Goal: Information Seeking & Learning: Learn about a topic

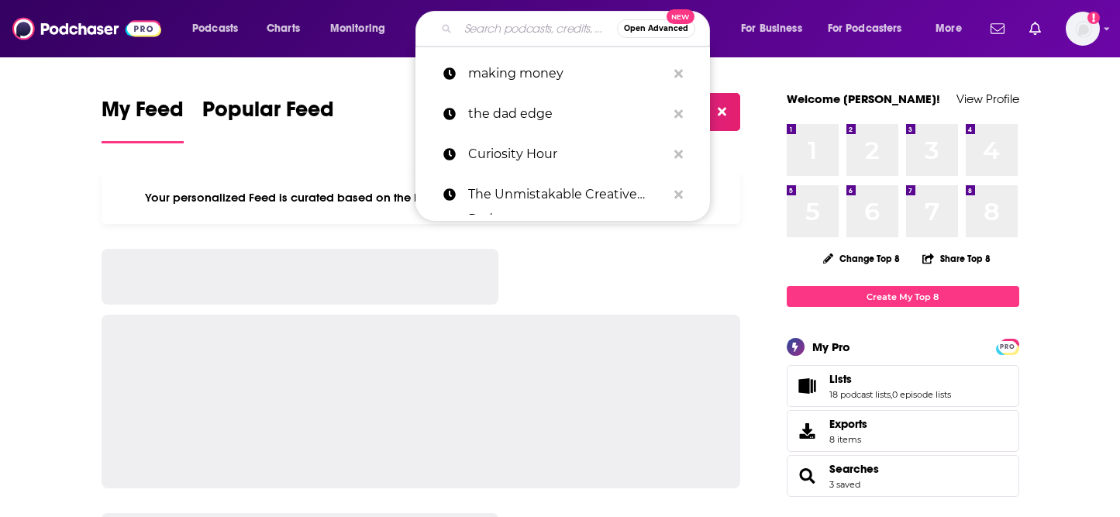
click at [504, 29] on input "Search podcasts, credits, & more..." at bounding box center [537, 28] width 159 height 25
type input "S"
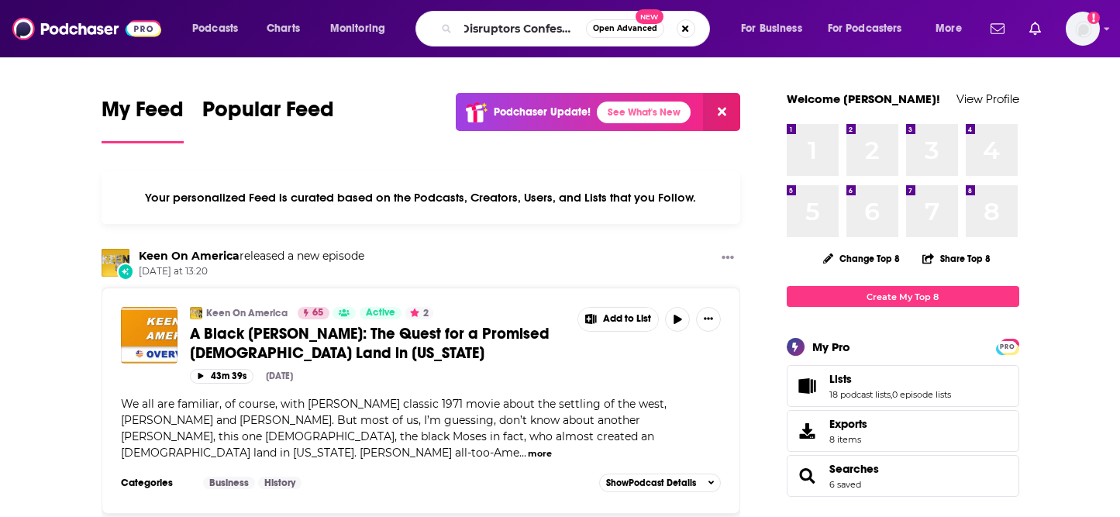
scroll to position [0, 12]
type input "Disruptors Confessions"
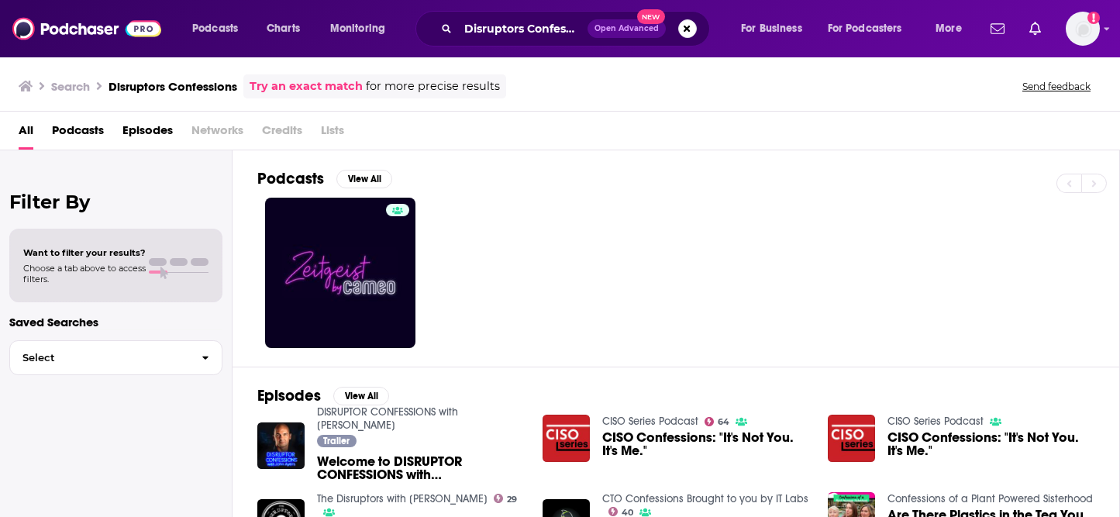
click at [398, 416] on link "DISRUPTOR CONFESSIONS with [PERSON_NAME]" at bounding box center [387, 418] width 141 height 26
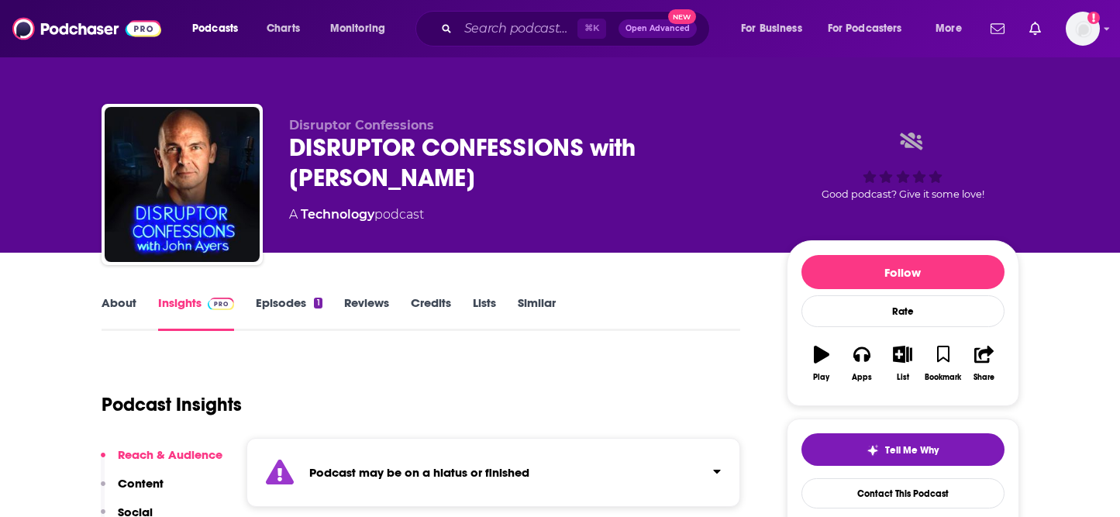
click at [105, 305] on link "About" at bounding box center [119, 313] width 35 height 36
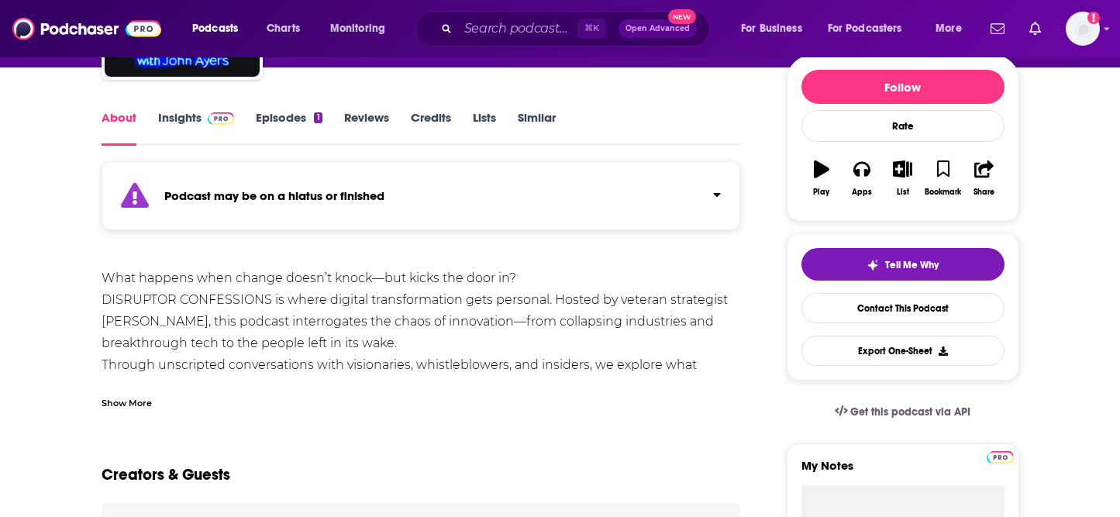
scroll to position [194, 0]
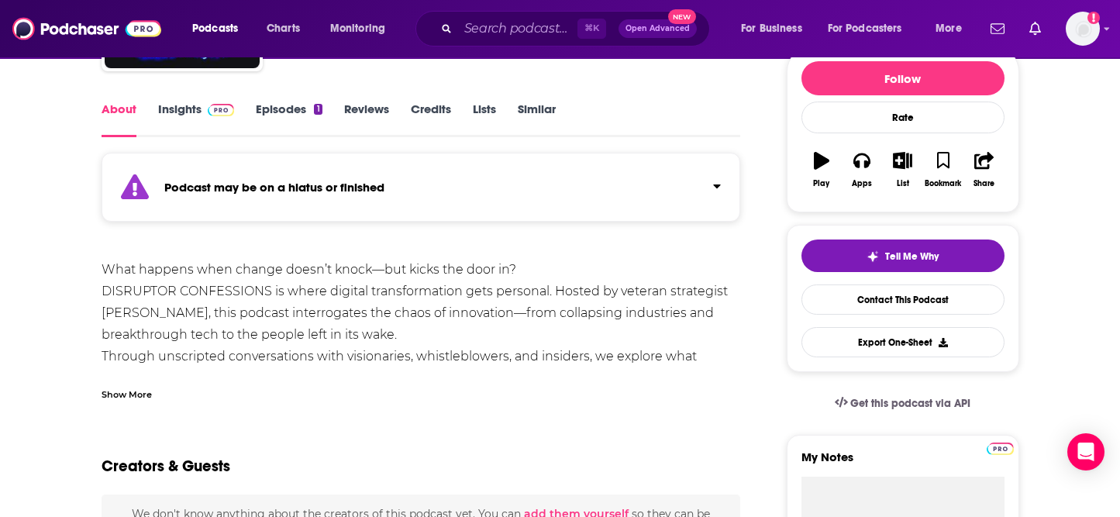
click at [103, 364] on div "What happens when change doesn’t knock—but kicks the door in? DISRUPTOR CONFESS…" at bounding box center [421, 335] width 639 height 152
click at [118, 381] on div "Show More" at bounding box center [421, 388] width 639 height 26
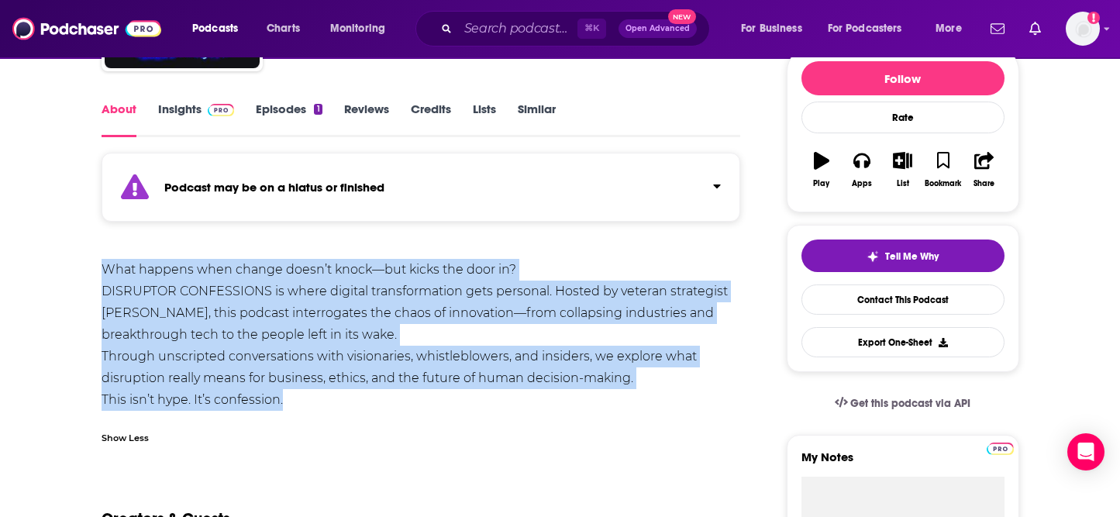
drag, startPoint x: 253, startPoint y: 396, endPoint x: 97, endPoint y: 271, distance: 200.2
copy div "What happens when change doesn’t knock—but kicks the door in? DISRUPTOR CONFESS…"
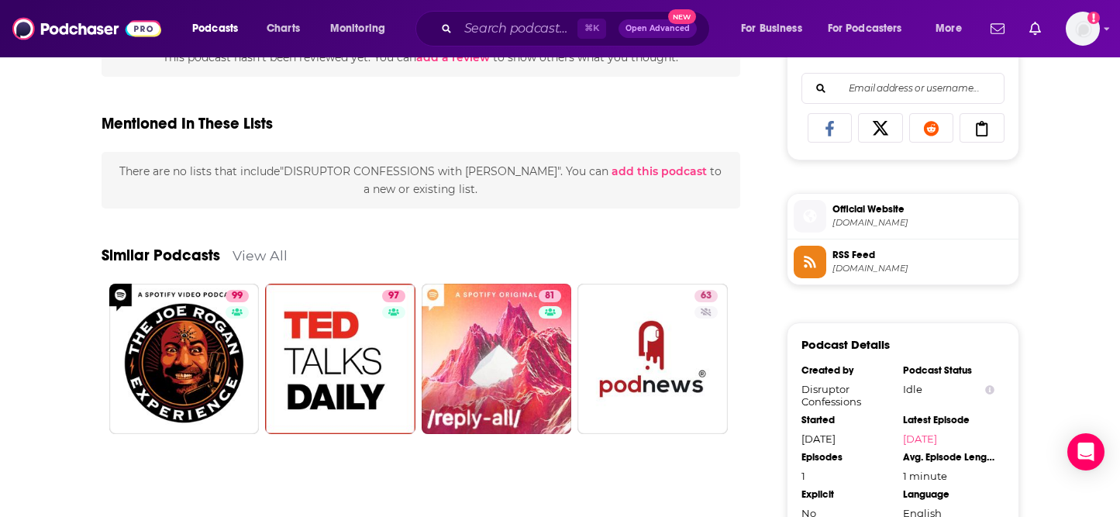
scroll to position [1169, 0]
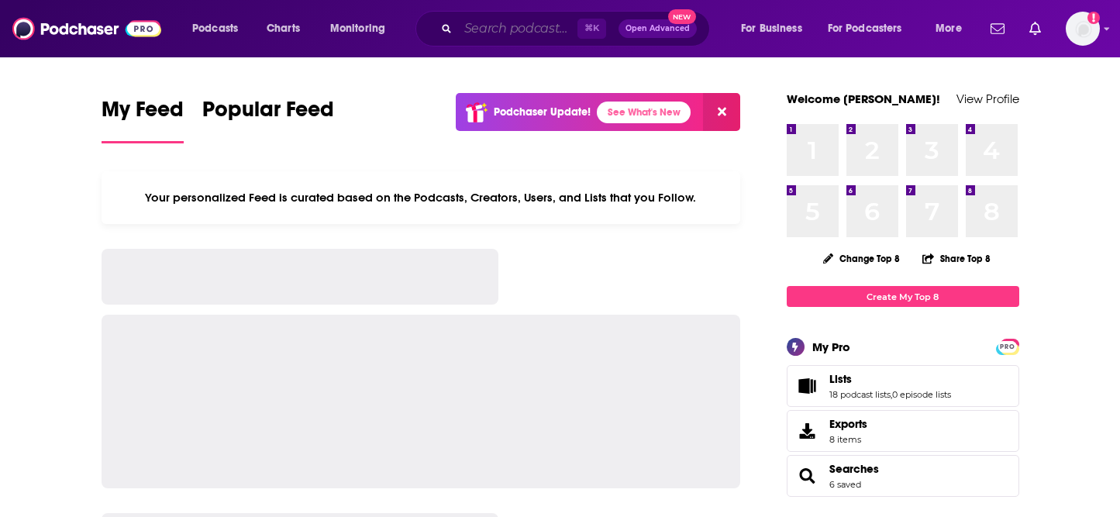
click at [492, 28] on input "Search podcasts, credits, & more..." at bounding box center [517, 28] width 119 height 25
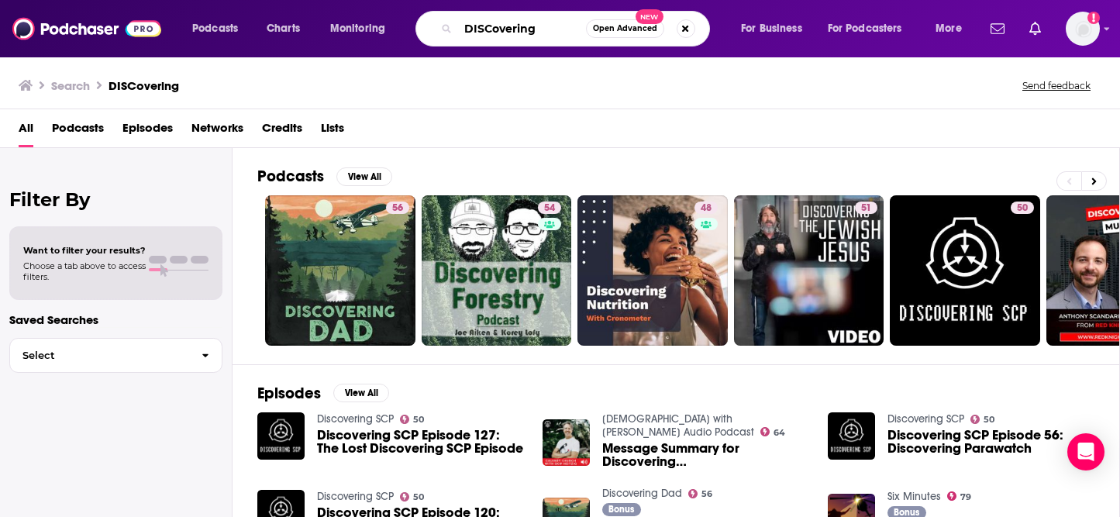
click at [522, 32] on input "DISCovering" at bounding box center [522, 28] width 128 height 25
paste input "Victoria Theriault"
type input "Victoria Theriault"
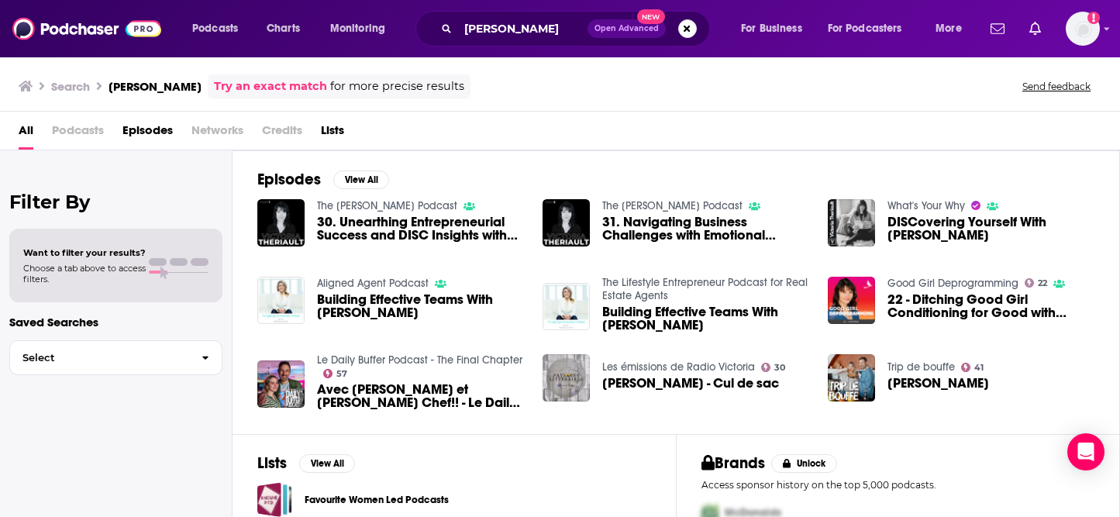
click at [898, 208] on link "What's Your Why" at bounding box center [925, 205] width 77 height 13
click at [939, 232] on span "DISCovering Yourself With Victoria Theriault" at bounding box center [990, 228] width 207 height 26
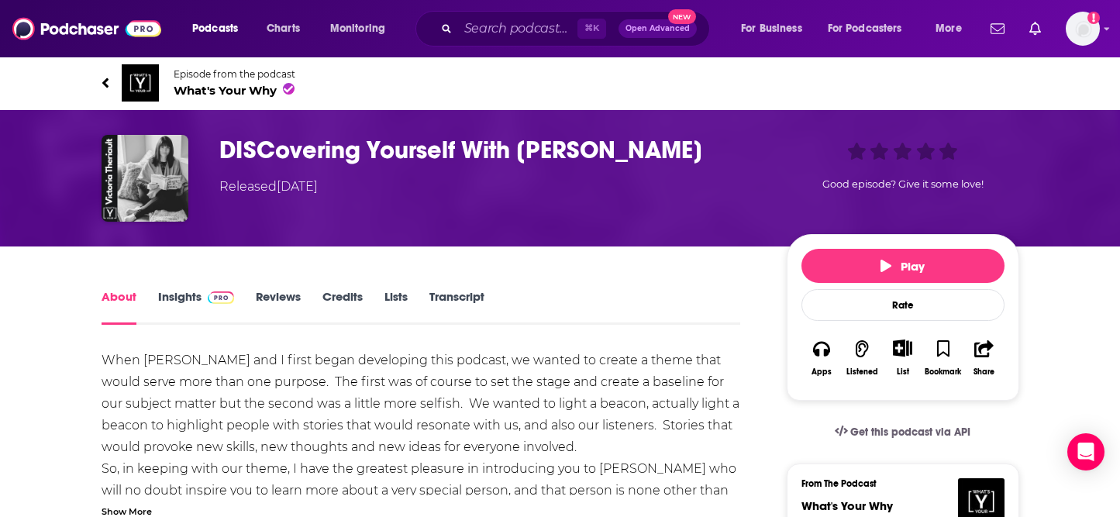
click at [389, 155] on h1 "DISCovering Yourself With Victoria Theriault" at bounding box center [490, 150] width 542 height 30
click at [355, 150] on h1 "DISCovering Yourself With Victoria Theriault" at bounding box center [490, 150] width 542 height 30
click at [229, 141] on h1 "DISCovering Yourself With Victoria Theriault" at bounding box center [490, 150] width 542 height 30
click at [224, 146] on h1 "DISCovering Yourself With Victoria Theriault" at bounding box center [490, 150] width 542 height 30
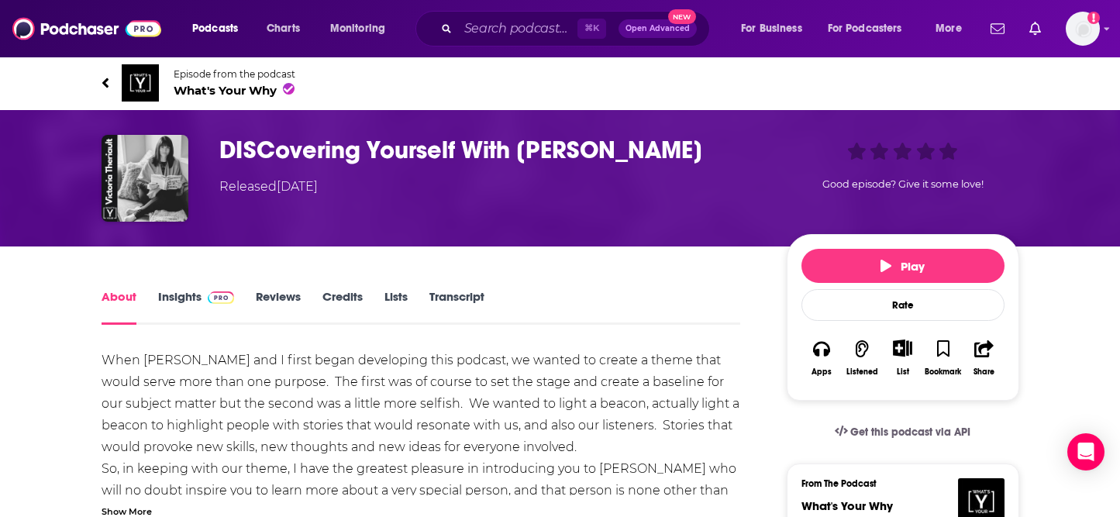
drag, startPoint x: 215, startPoint y: 148, endPoint x: 715, endPoint y: 158, distance: 499.9
click at [715, 158] on div "DISCovering Yourself With Victoria Theriault Released Saturday, 15th May 2021 G…" at bounding box center [561, 178] width 918 height 87
copy h1 "DISCovering Yourself With Victoria Theriault"
click at [510, 29] on input "Search podcasts, credits, & more..." at bounding box center [517, 28] width 119 height 25
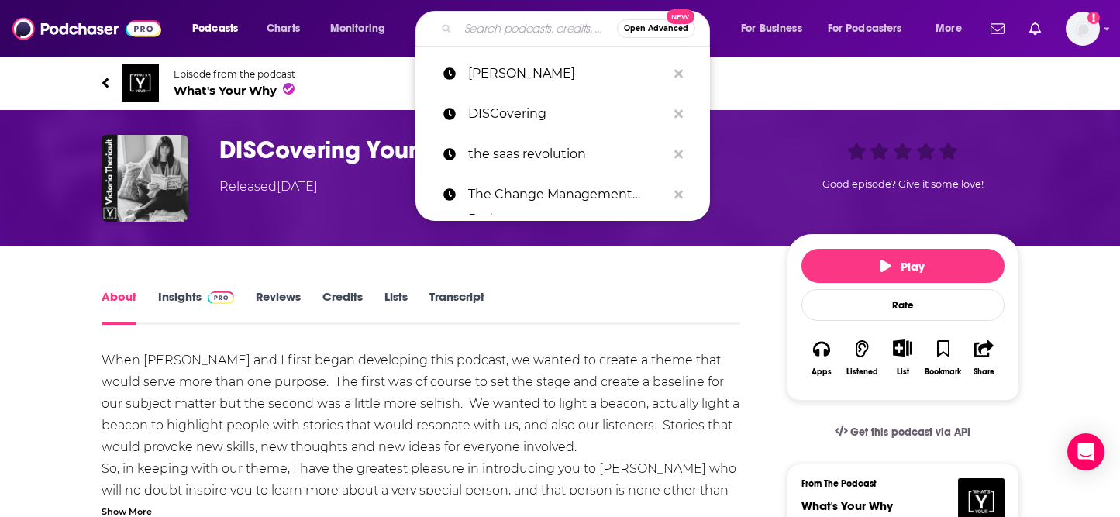
paste input "DISCovering Yourself With Victoria Theriault"
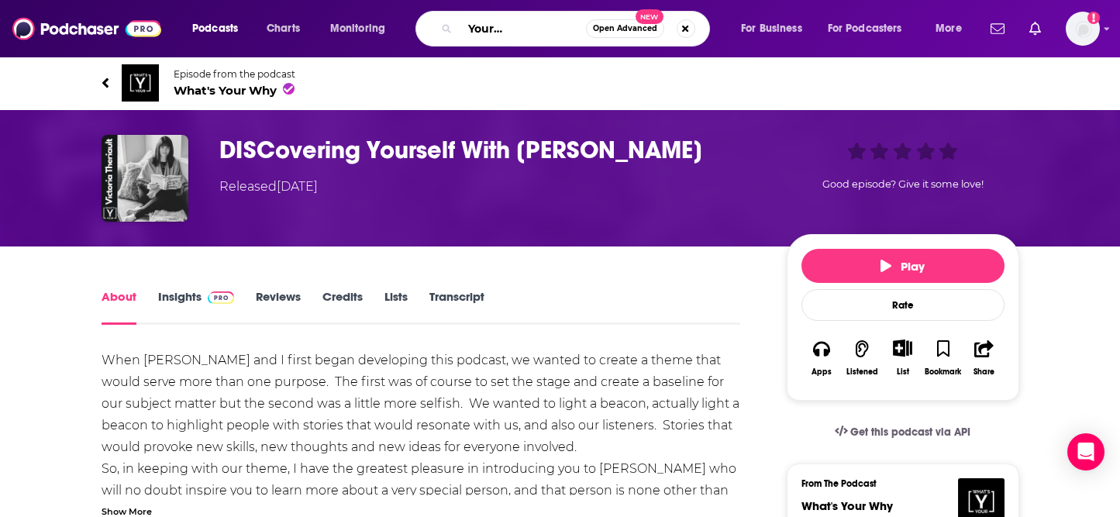
scroll to position [0, 71]
click at [542, 32] on input "DISCovering Yourself With Victoria Theriault" at bounding box center [522, 28] width 128 height 25
drag, startPoint x: 515, startPoint y: 30, endPoint x: 501, endPoint y: 31, distance: 14.0
click at [501, 31] on input "DISCovering Yourself With Victoria Theriault" at bounding box center [522, 28] width 128 height 25
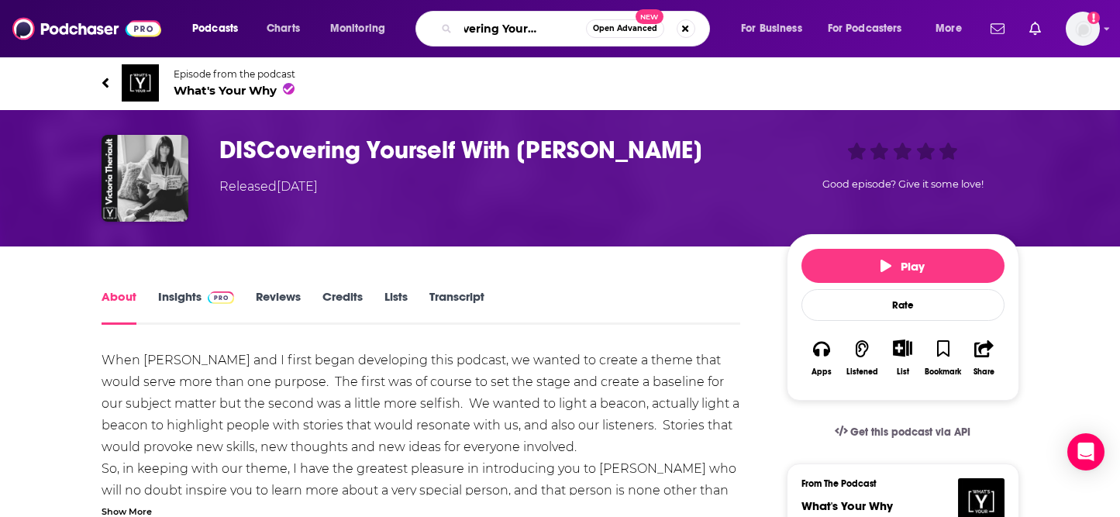
type input "DISCovering With Victoria Theriault"
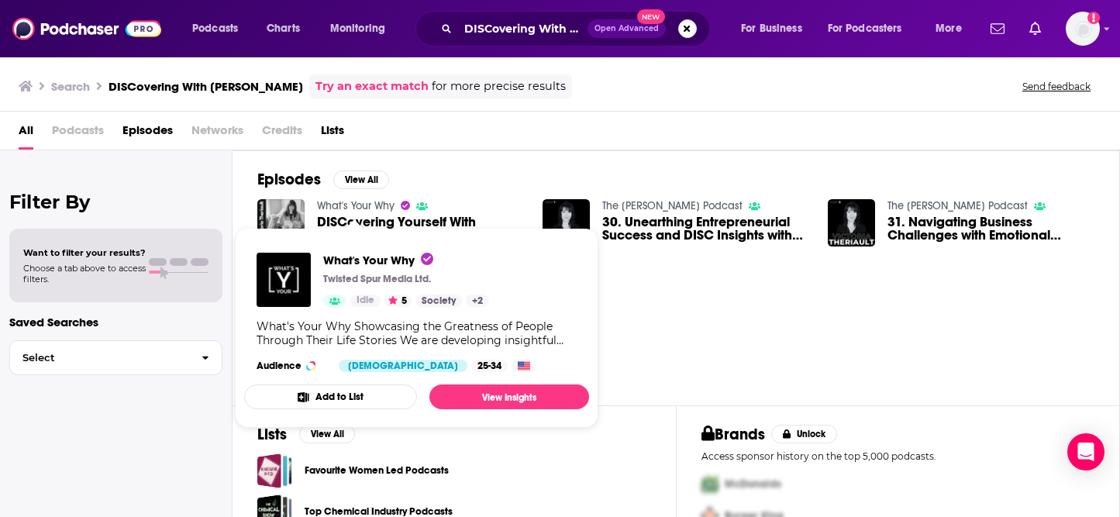
click at [380, 209] on link "What's Your Why" at bounding box center [355, 205] width 77 height 13
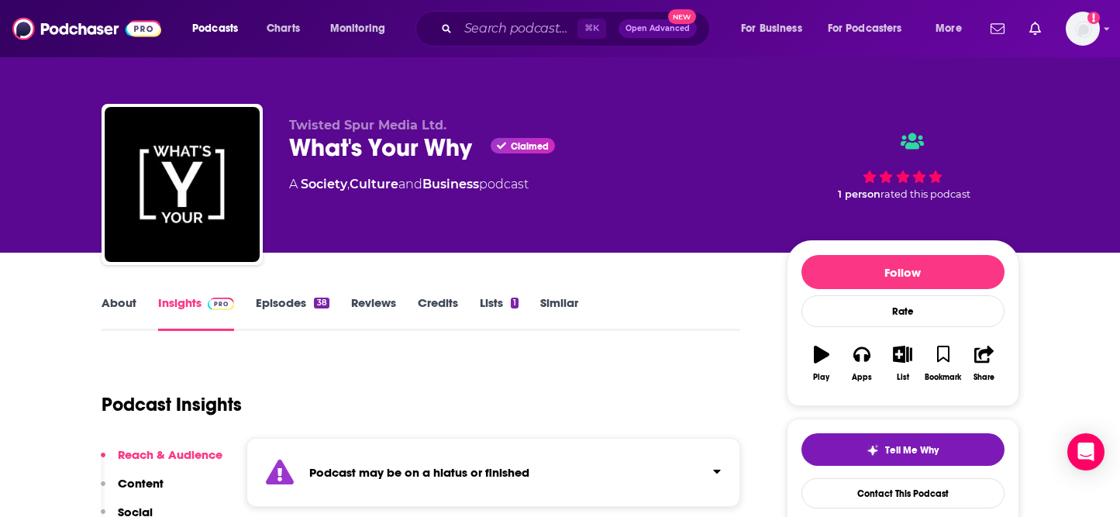
click at [110, 304] on link "About" at bounding box center [119, 313] width 35 height 36
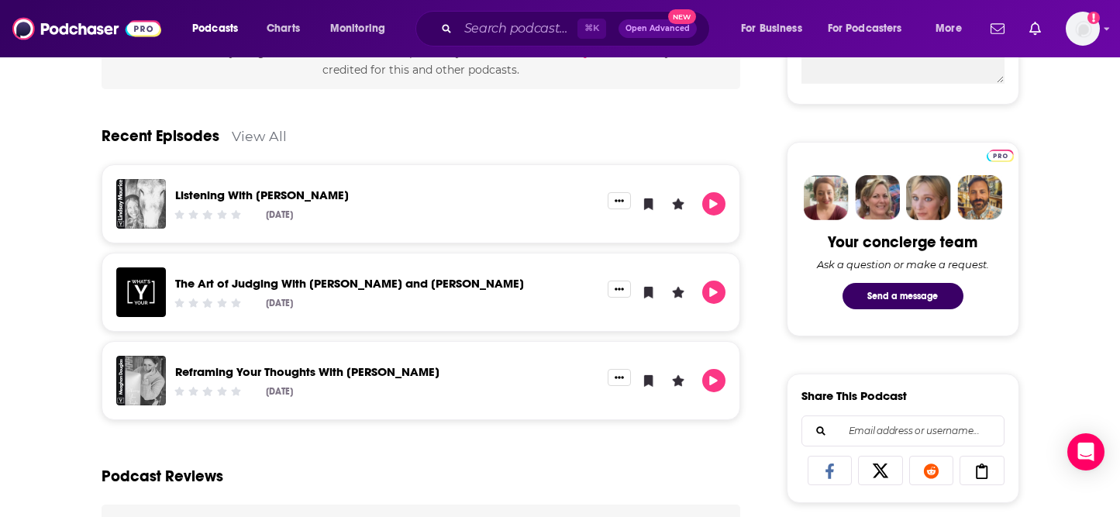
scroll to position [677, 0]
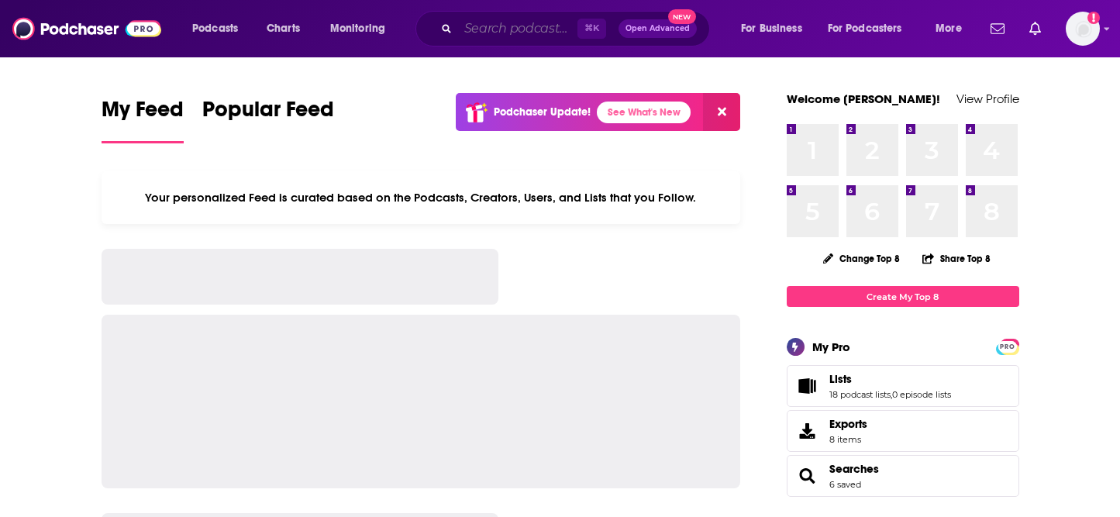
click at [509, 19] on input "Search podcasts, credits, & more..." at bounding box center [517, 28] width 119 height 25
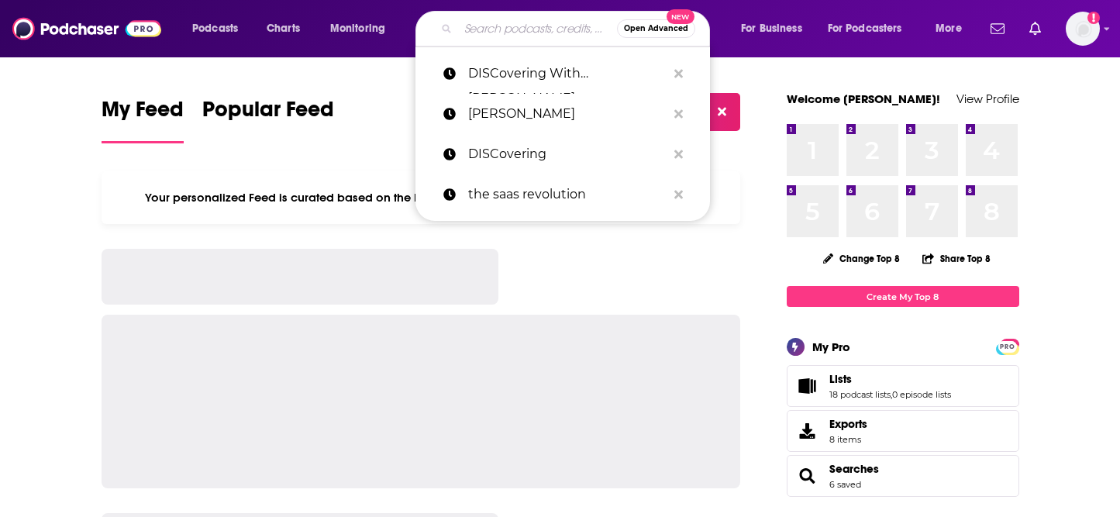
paste input "DISCovering Yourself With Victoria Theriault"
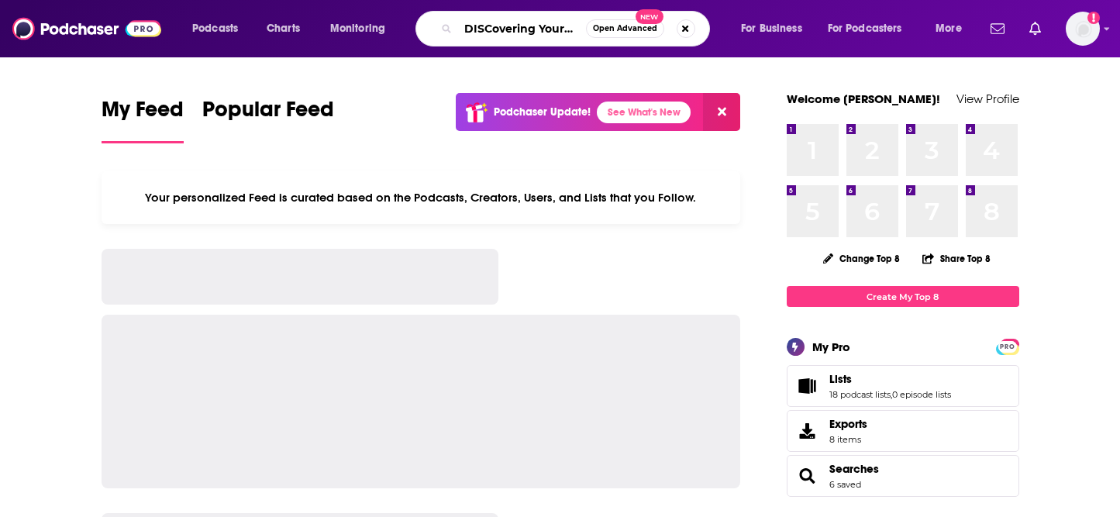
scroll to position [0, 138]
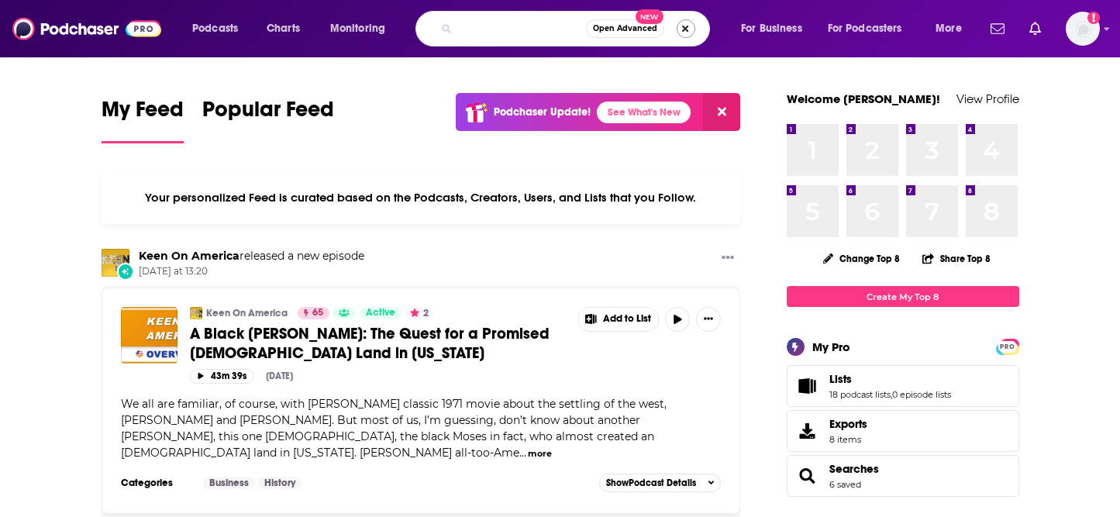
drag, startPoint x: 465, startPoint y: 31, endPoint x: 692, endPoint y: 31, distance: 227.1
click at [692, 31] on div "DISCovering Yourself With Victoria Theriault Open Advanced New" at bounding box center [562, 29] width 294 height 36
type input "DISCovering You"
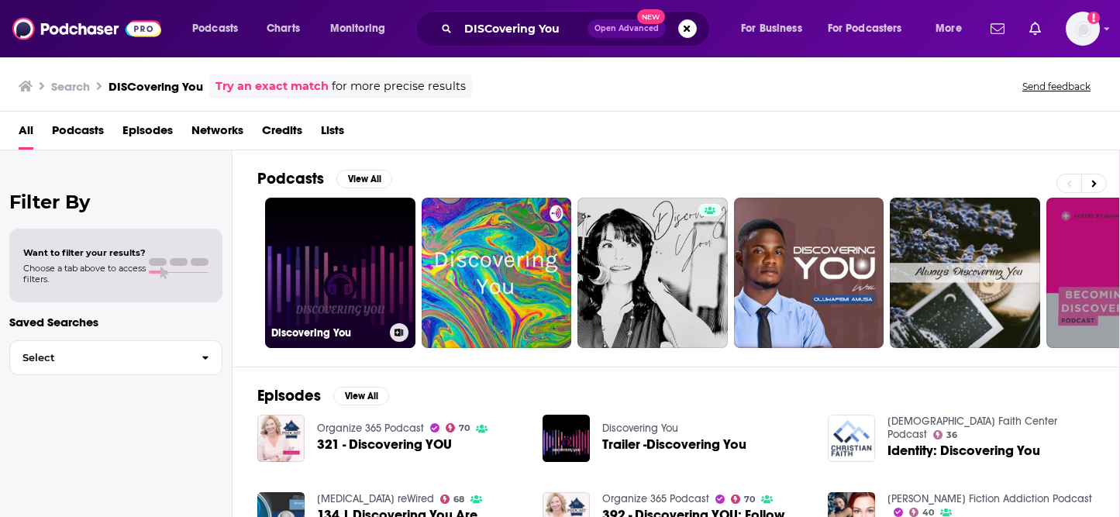
click at [347, 269] on link "Discovering You" at bounding box center [340, 273] width 150 height 150
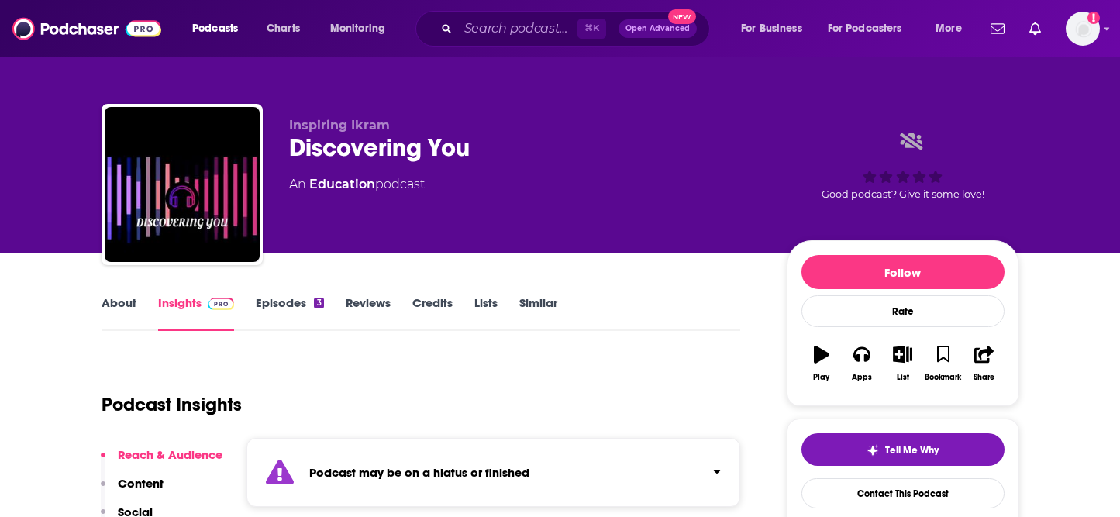
click at [109, 310] on link "About" at bounding box center [119, 313] width 35 height 36
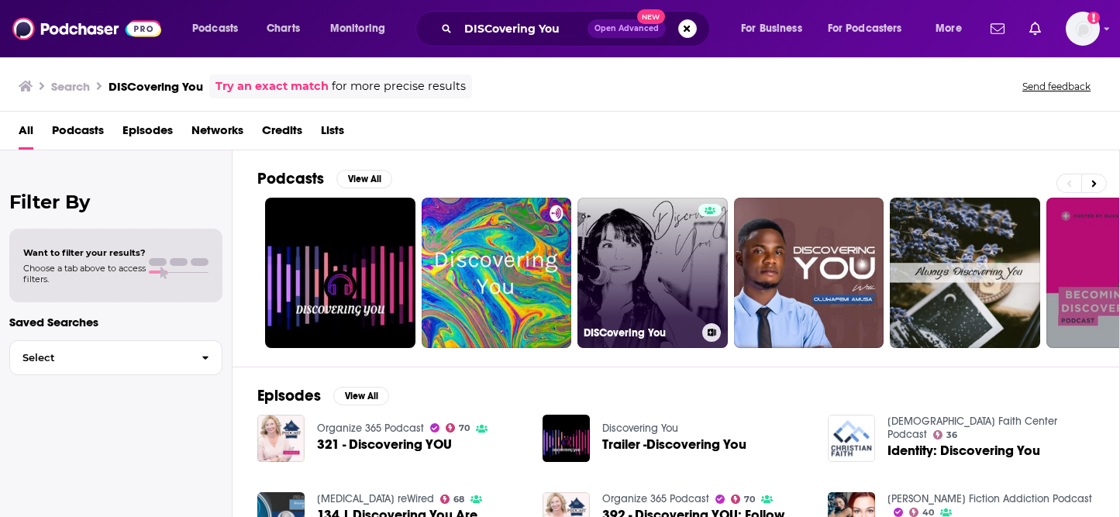
click at [606, 254] on link "DISCovering You" at bounding box center [652, 273] width 150 height 150
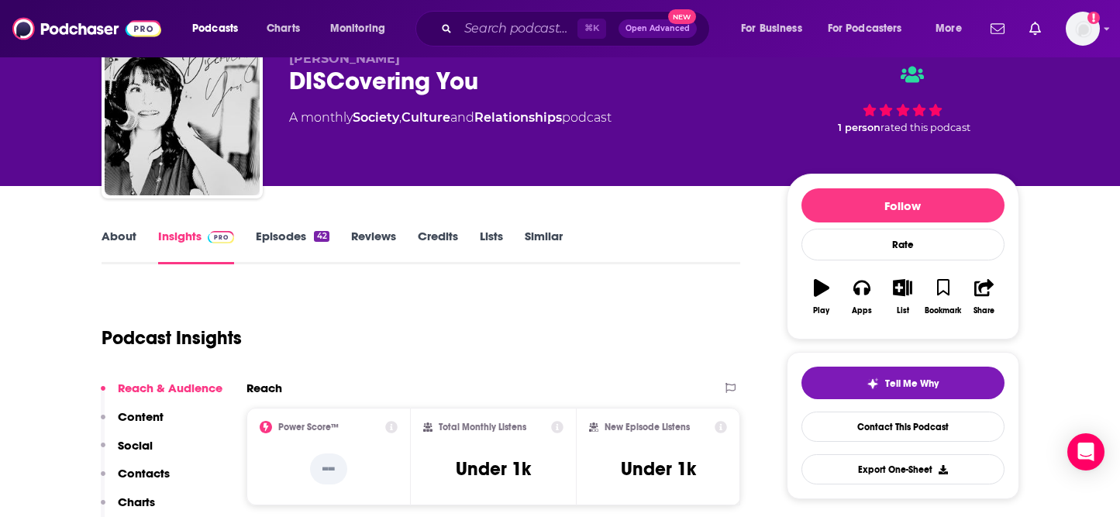
scroll to position [93, 0]
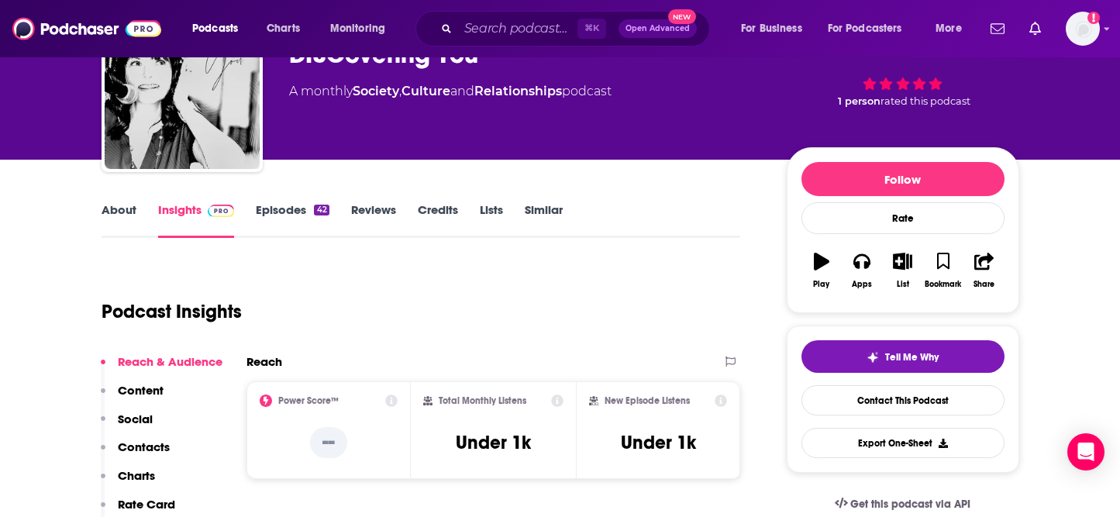
click at [128, 217] on link "About" at bounding box center [119, 220] width 35 height 36
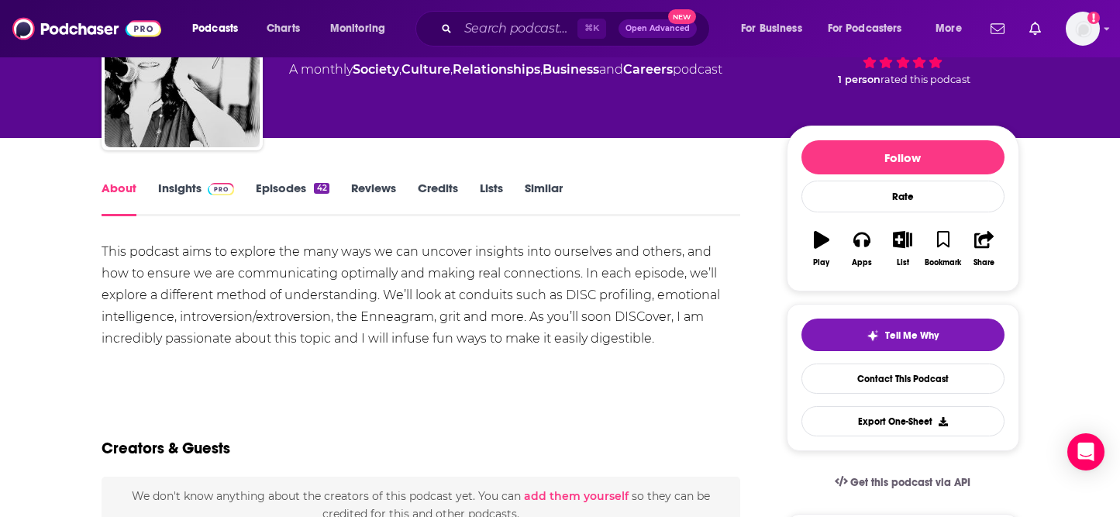
scroll to position [126, 0]
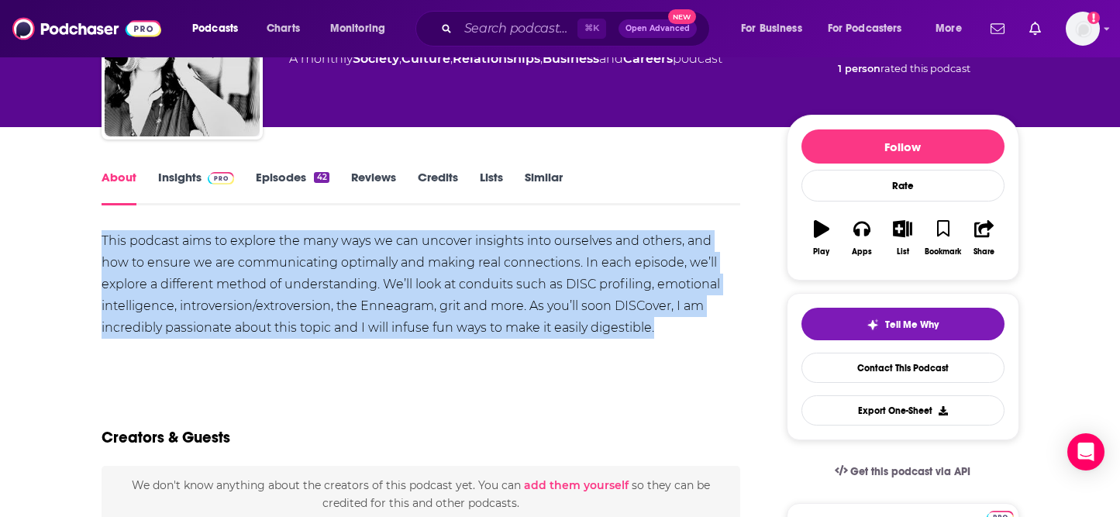
drag, startPoint x: 691, startPoint y: 334, endPoint x: 78, endPoint y: 227, distance: 622.2
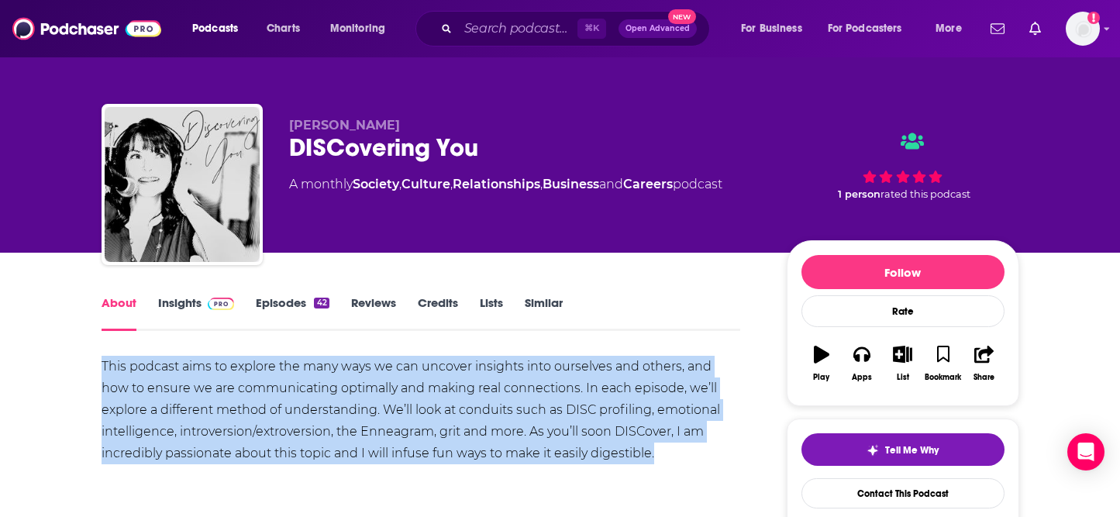
drag, startPoint x: 410, startPoint y: 121, endPoint x: 289, endPoint y: 120, distance: 120.9
click at [289, 120] on p "Victoria Theriault" at bounding box center [525, 125] width 473 height 15
copy span "Victoria Theriault"
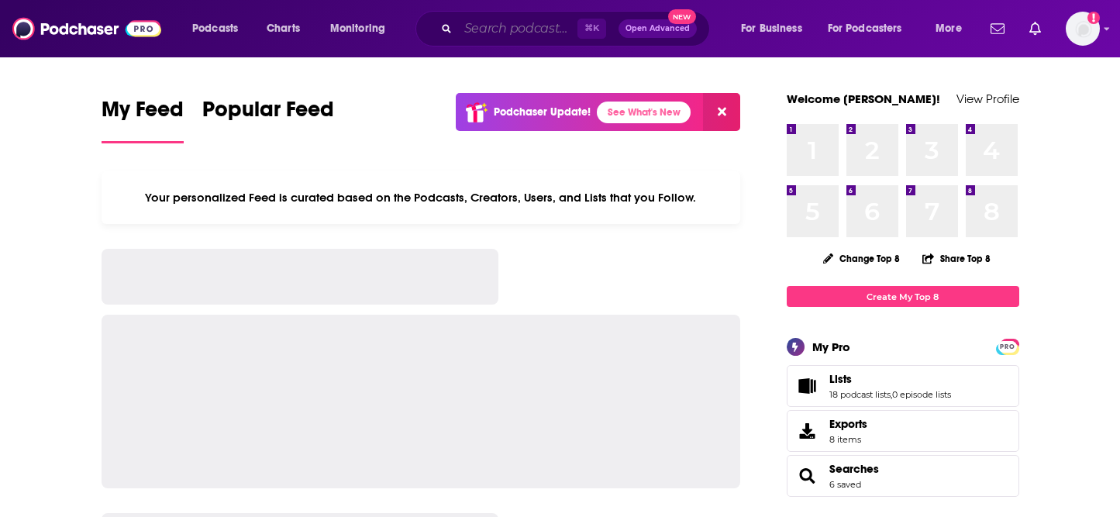
click at [516, 20] on input "Search podcasts, credits, & more..." at bounding box center [517, 28] width 119 height 25
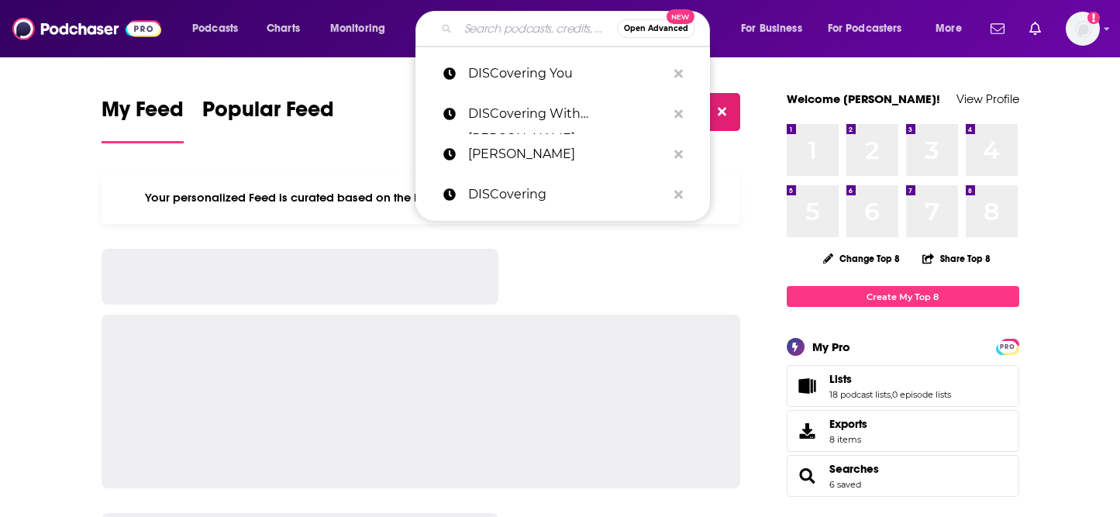
paste input "Six Pixels of Separation Podcast"
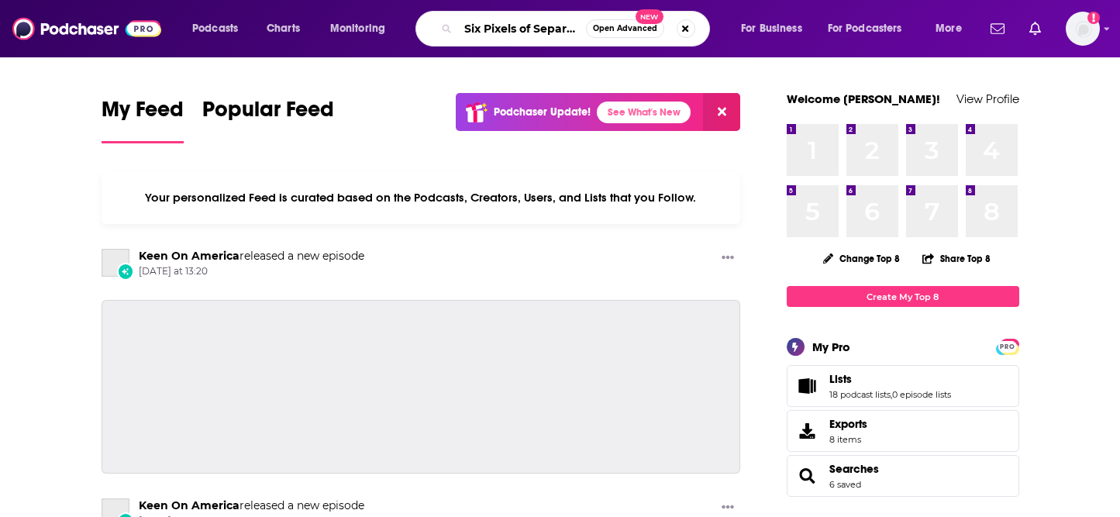
scroll to position [0, 67]
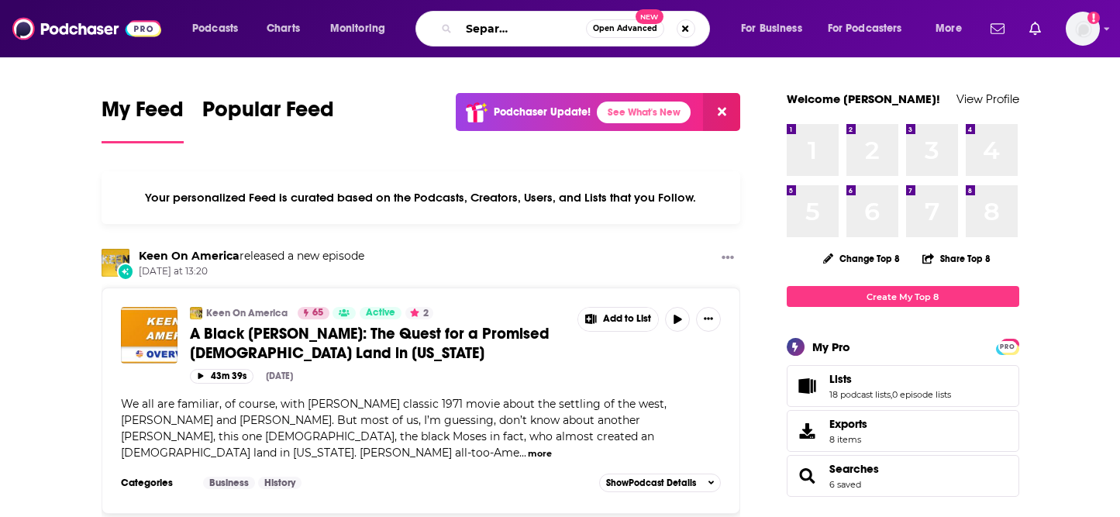
type input "Six Pixels of Separation Podcast"
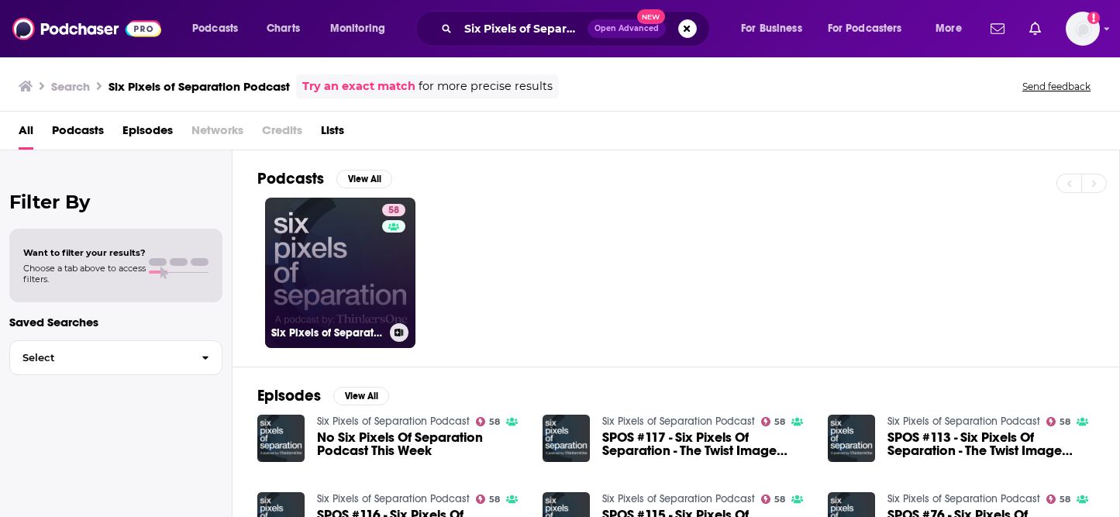
click at [350, 234] on link "58 Six Pixels of Separation Podcast" at bounding box center [340, 273] width 150 height 150
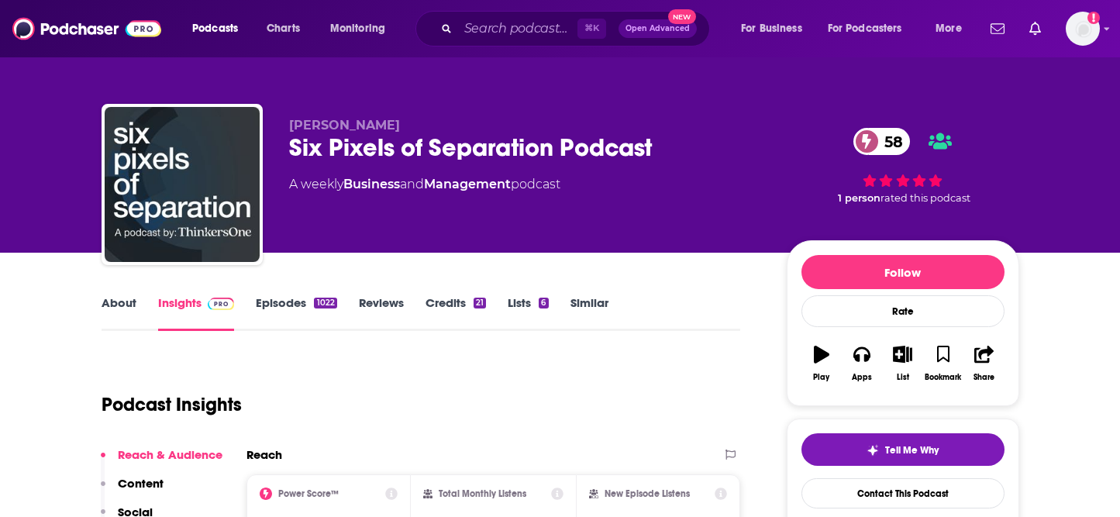
scroll to position [97, 0]
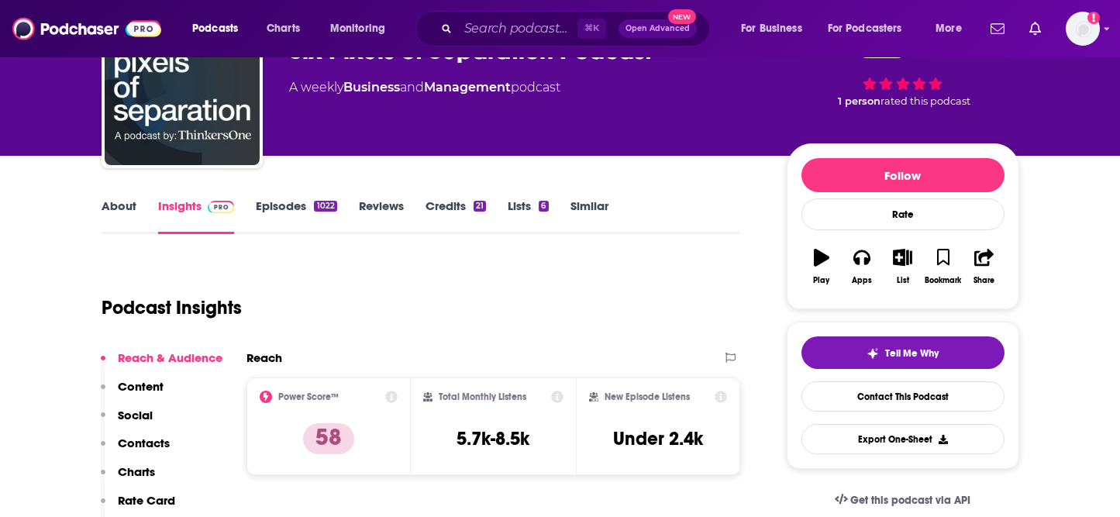
click at [119, 209] on link "About" at bounding box center [119, 216] width 35 height 36
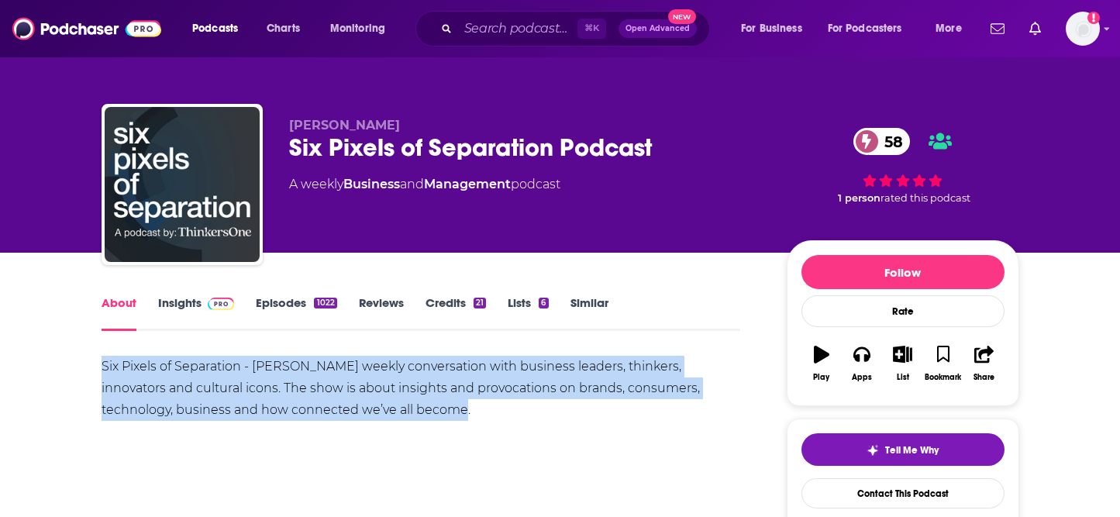
drag, startPoint x: 340, startPoint y: 411, endPoint x: 95, endPoint y: 368, distance: 249.3
copy div "Six Pixels of Separation - Mitch Joel’s weekly conversation with business leade…"
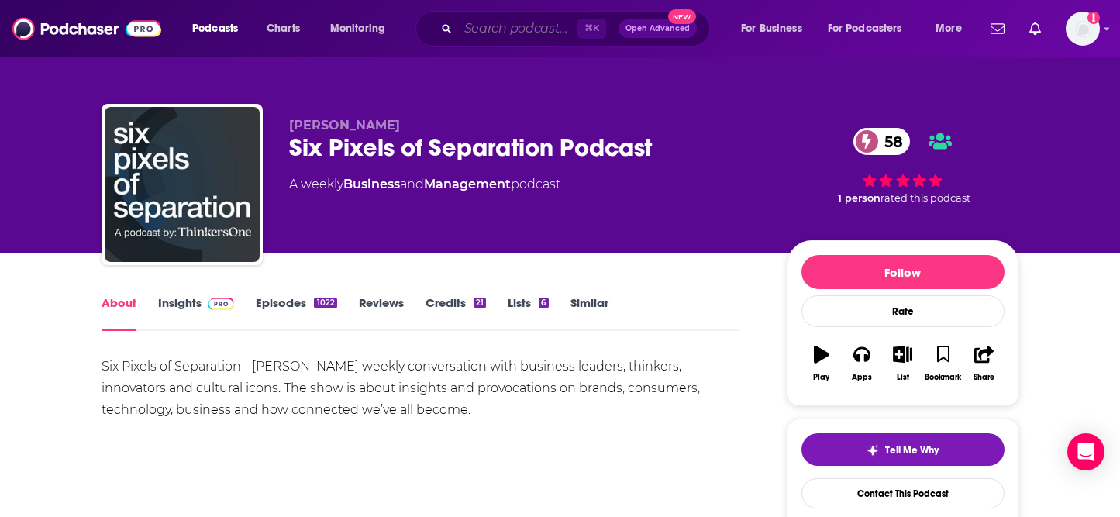
click at [513, 23] on input "Search podcasts, credits, & more..." at bounding box center [517, 28] width 119 height 25
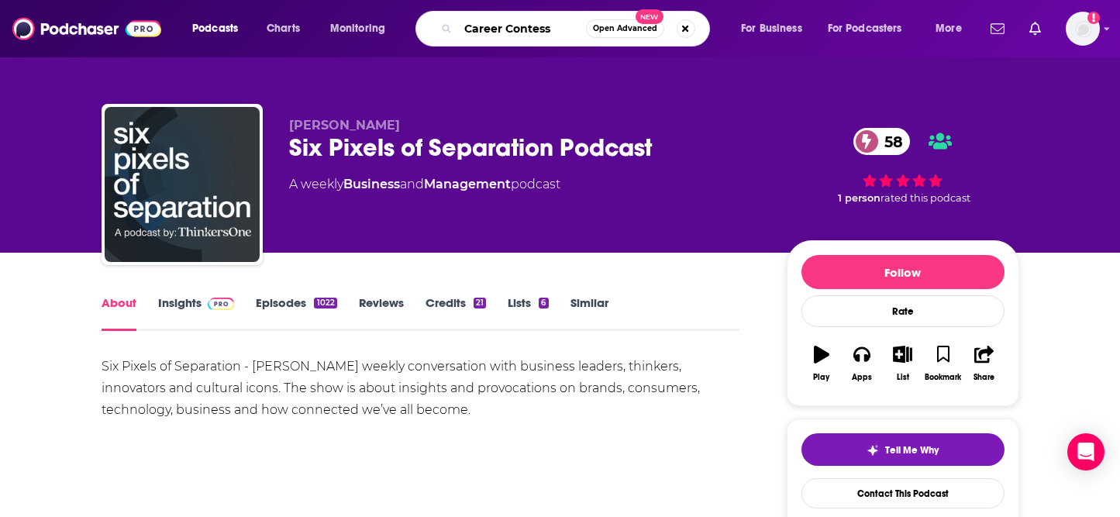
type input "Career Contessa"
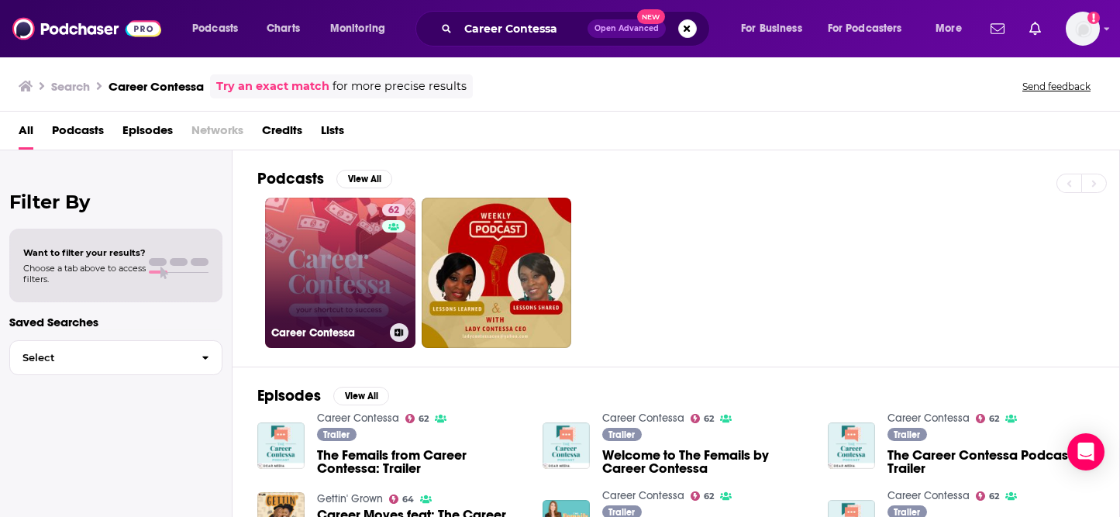
click at [377, 260] on link "62 Career Contessa" at bounding box center [340, 273] width 150 height 150
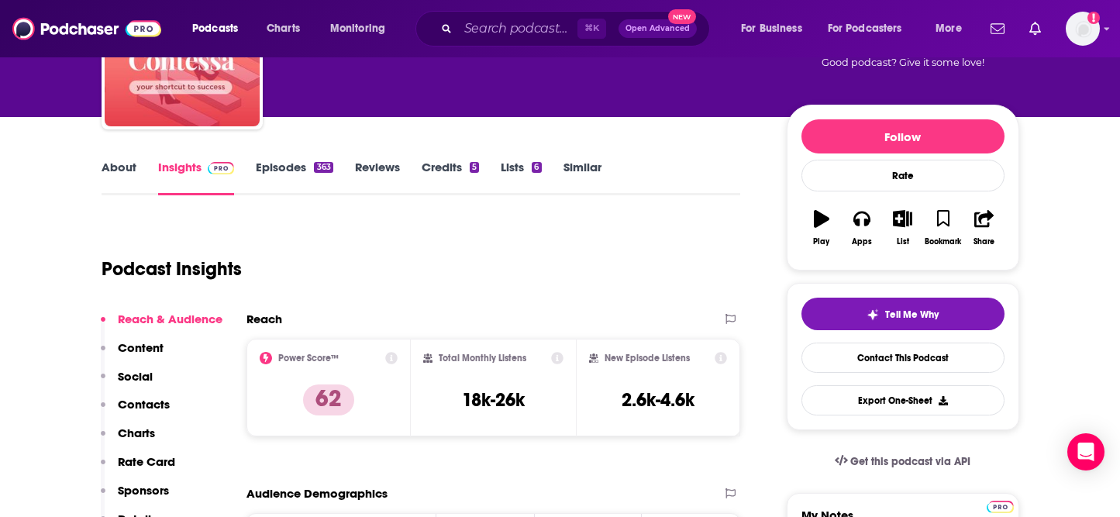
scroll to position [148, 0]
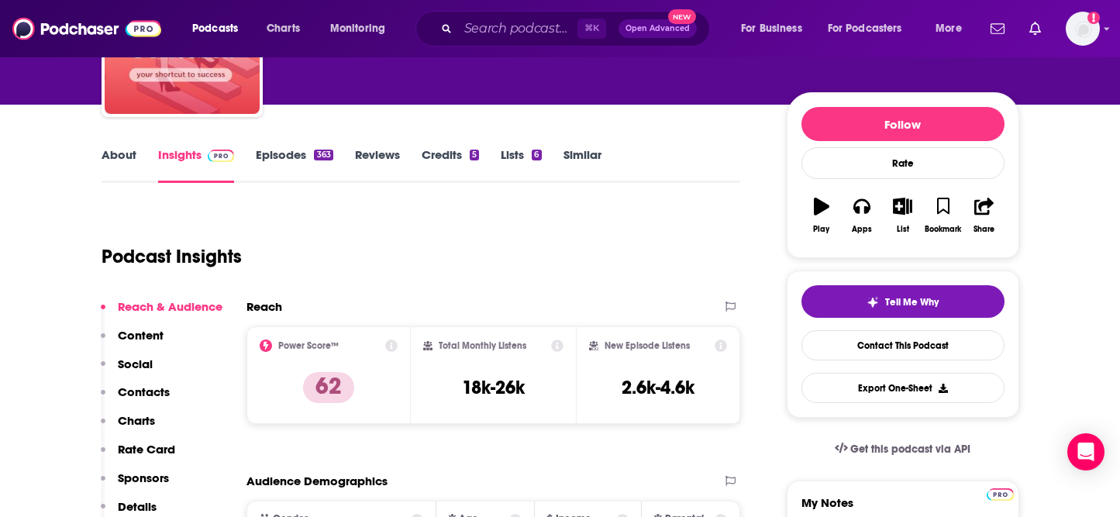
click at [111, 151] on link "About" at bounding box center [119, 165] width 35 height 36
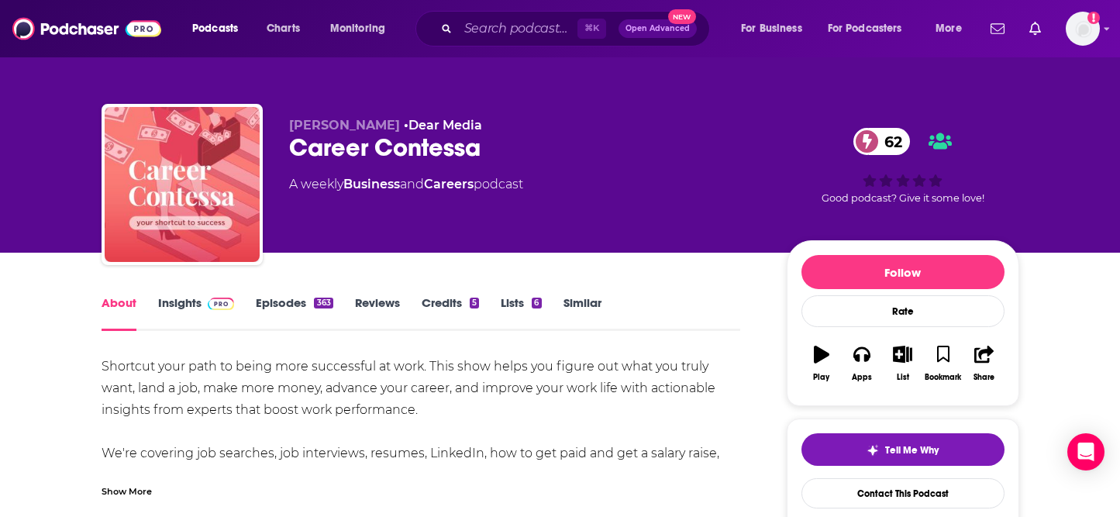
scroll to position [107, 0]
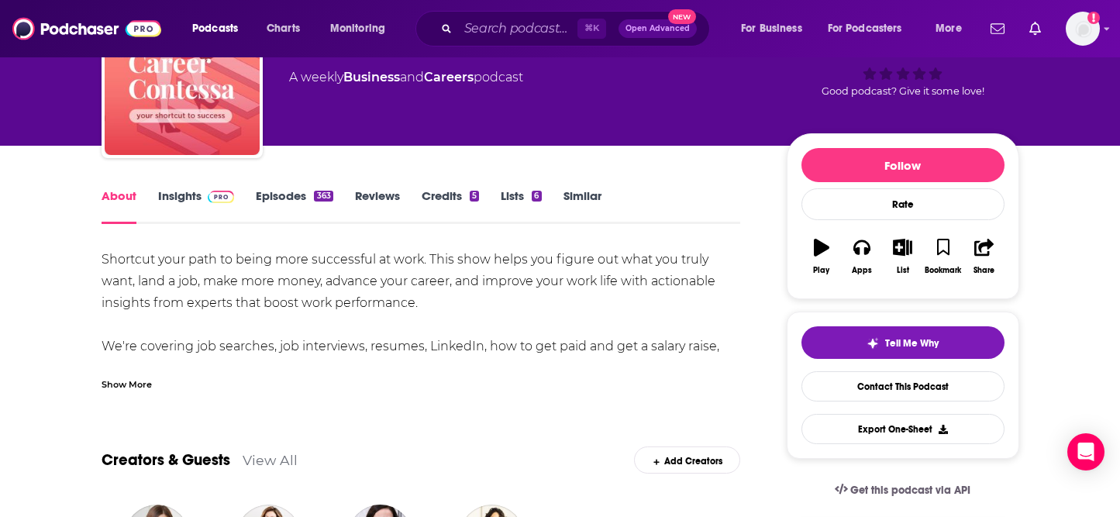
click at [140, 384] on div "Show More" at bounding box center [127, 383] width 50 height 15
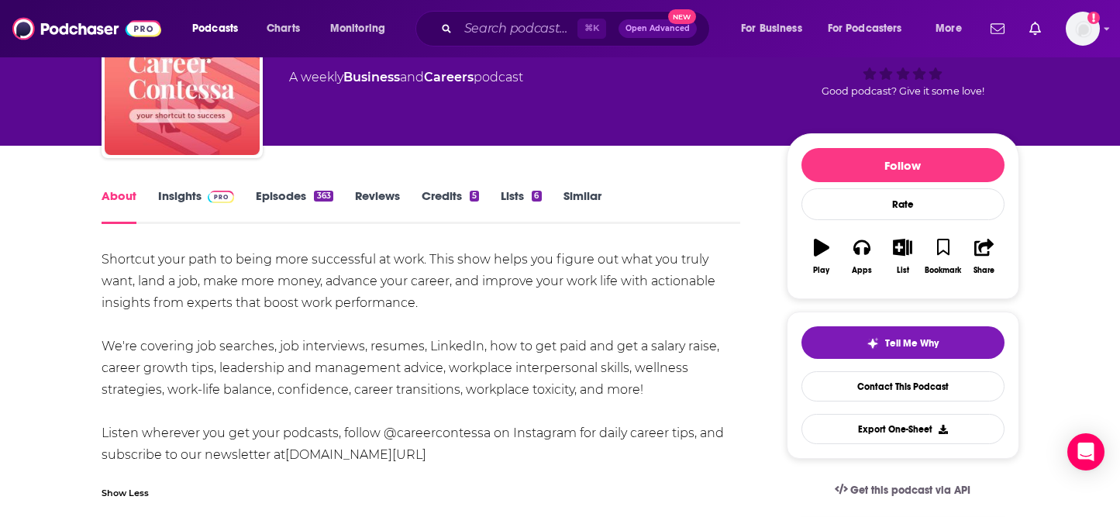
drag, startPoint x: 522, startPoint y: 453, endPoint x: 429, endPoint y: 405, distance: 105.0
click at [429, 405] on div "Shortcut your path to being more successful at work. This show helps you figure…" at bounding box center [421, 357] width 639 height 217
drag, startPoint x: 654, startPoint y: 396, endPoint x: 104, endPoint y: 254, distance: 568.2
click at [104, 254] on div "Shortcut your path to being more successful at work. This show helps you figure…" at bounding box center [421, 357] width 639 height 217
copy div "Shortcut your path to being more successful at work. This show helps you figure…"
